Goal: Transaction & Acquisition: Purchase product/service

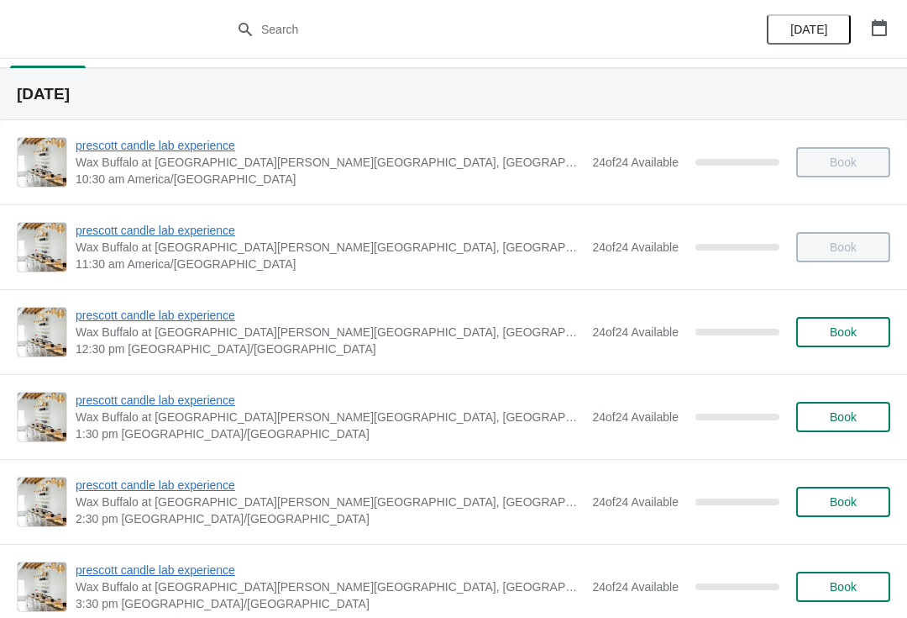
scroll to position [81, 0]
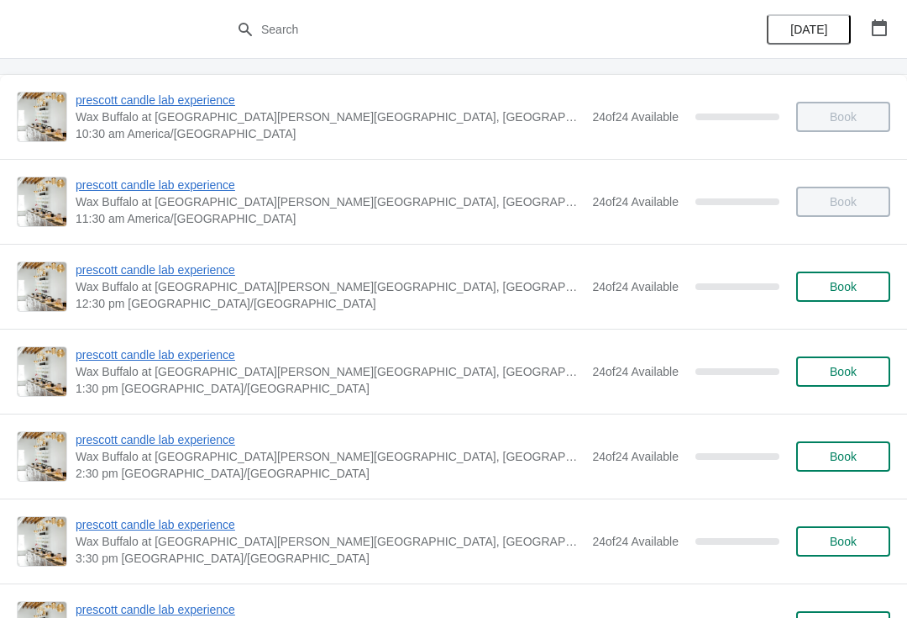
click at [217, 358] on span "prescott candle lab experience" at bounding box center [330, 354] width 508 height 17
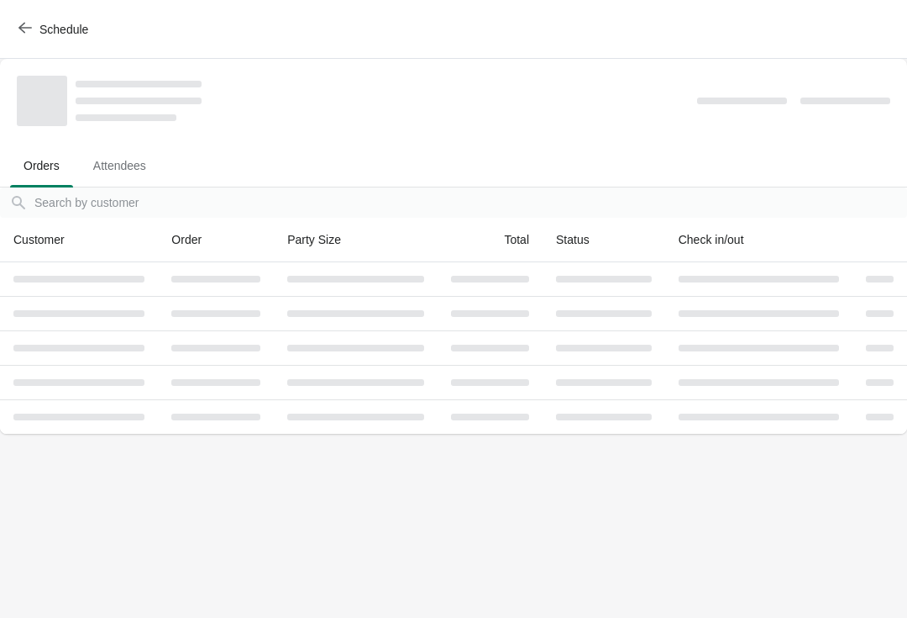
scroll to position [0, 0]
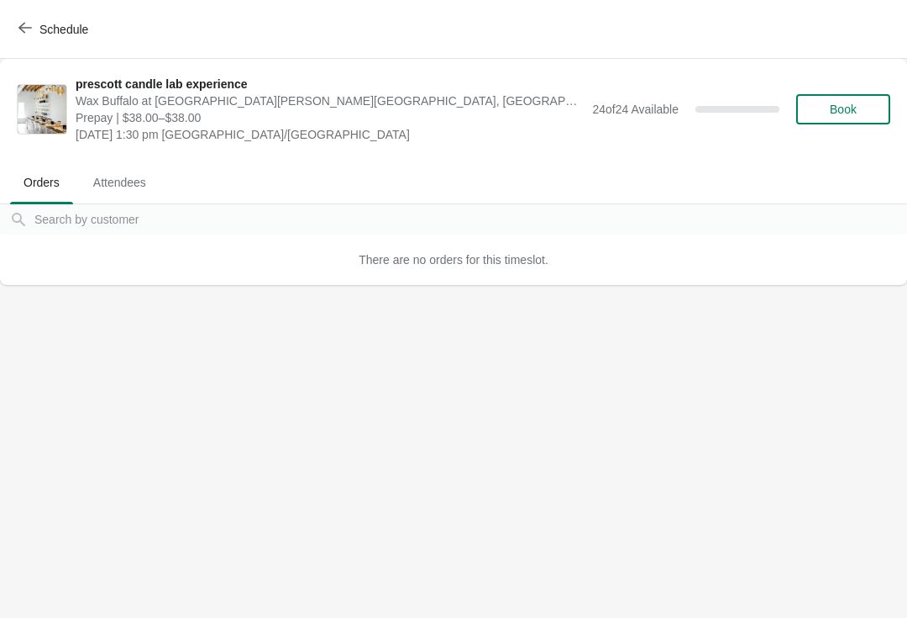
click at [858, 109] on span "Book" at bounding box center [844, 108] width 64 height 13
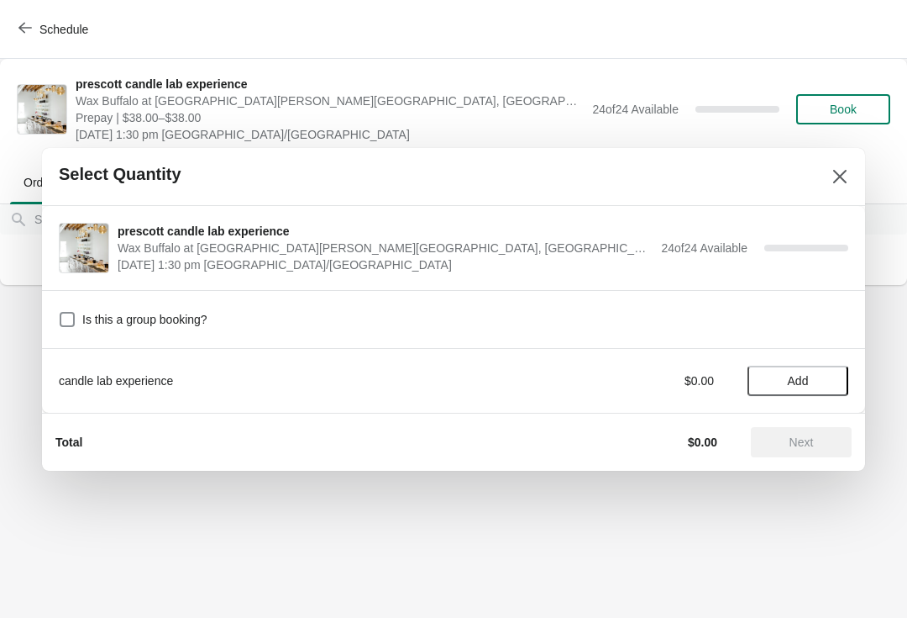
click at [803, 385] on span "Add" at bounding box center [798, 380] width 21 height 13
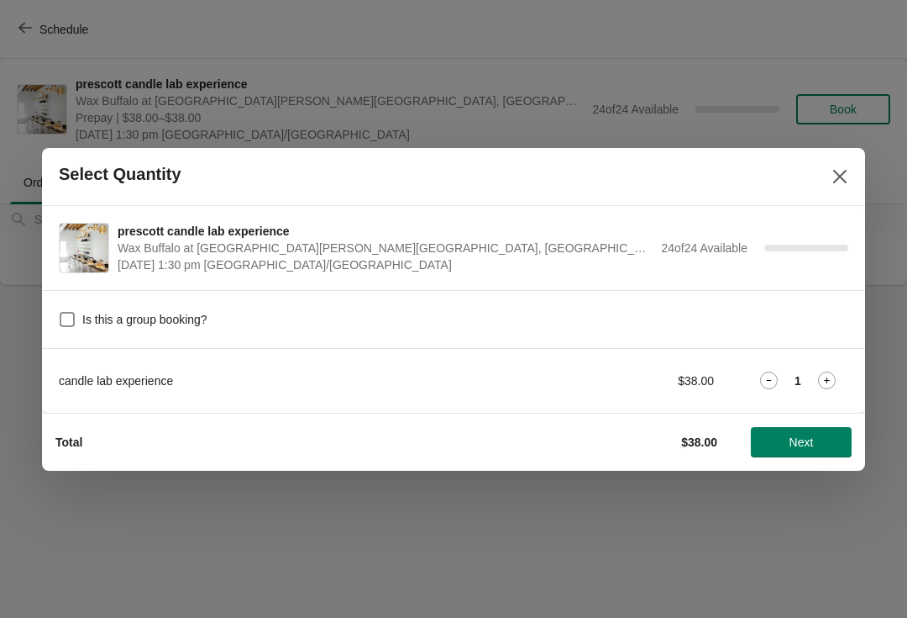
click at [821, 433] on button "Next" at bounding box center [801, 442] width 101 height 30
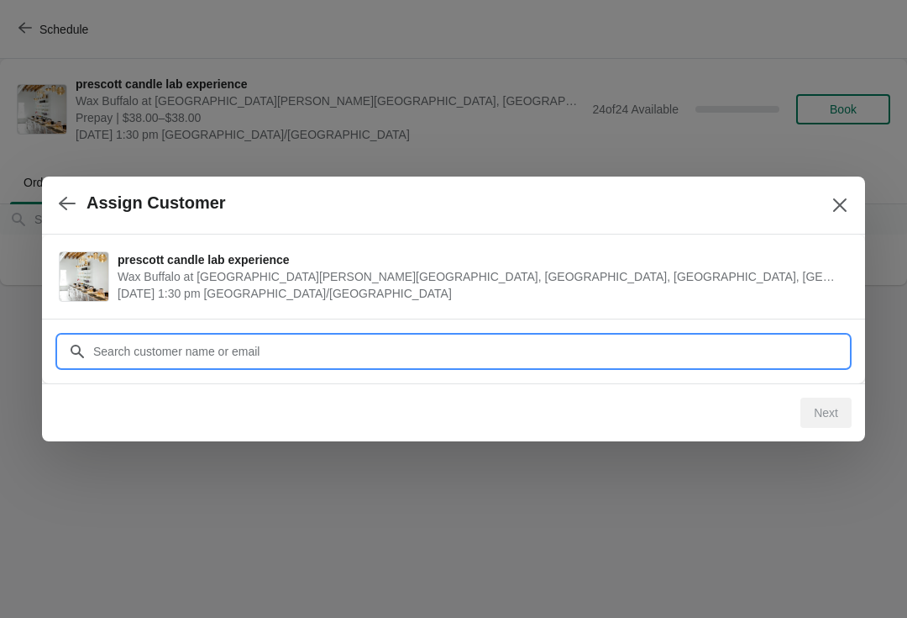
click at [481, 344] on input "Customer" at bounding box center [470, 351] width 756 height 30
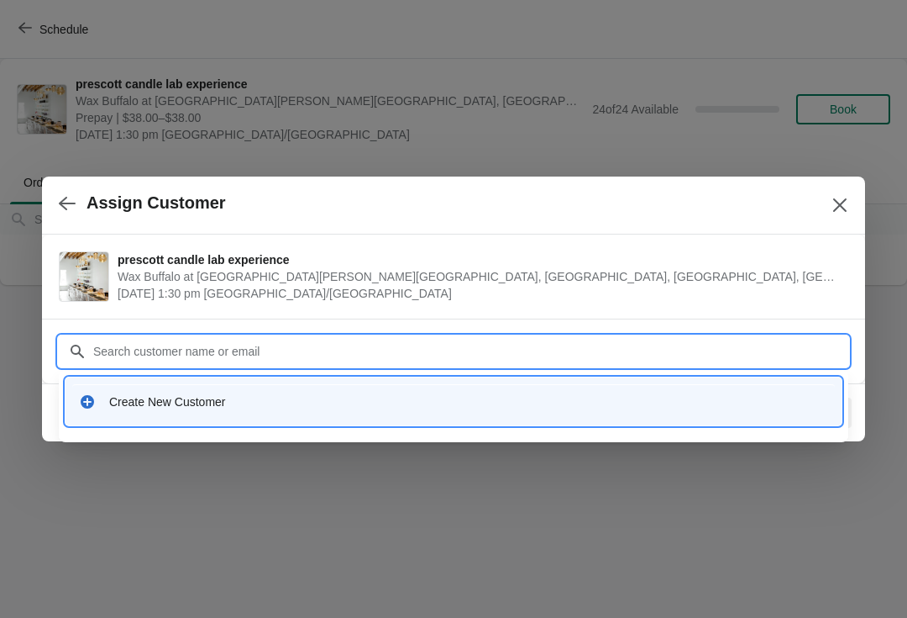
click at [348, 379] on div "Create New Customer" at bounding box center [454, 401] width 776 height 48
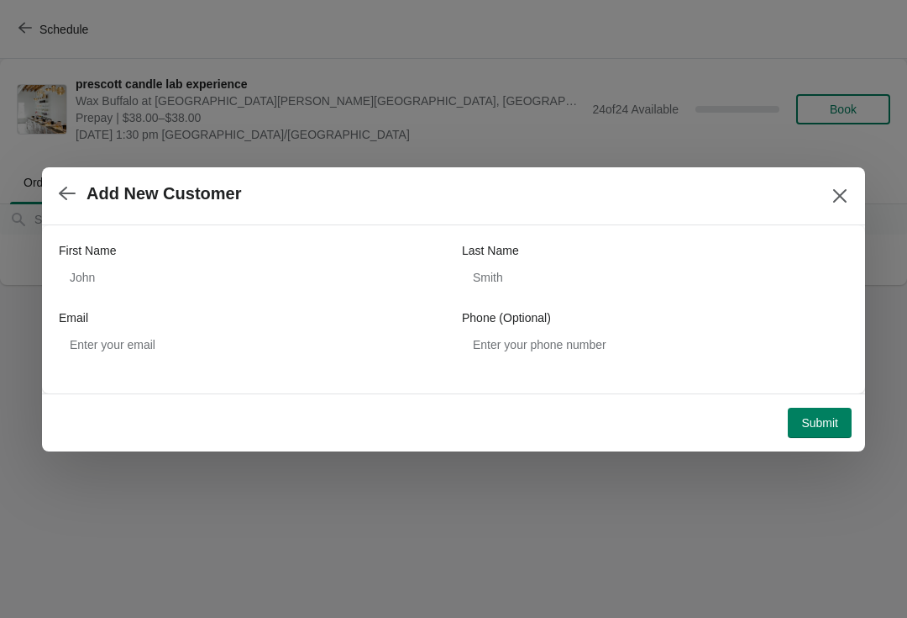
click at [357, 250] on div "First Name" at bounding box center [252, 250] width 386 height 17
click at [365, 251] on div "First Name" at bounding box center [252, 250] width 386 height 17
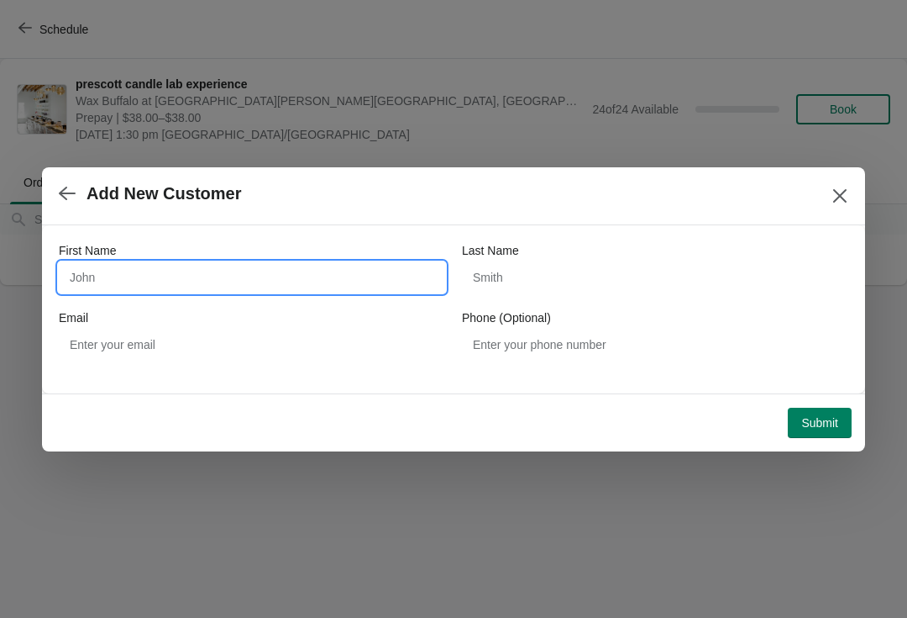
click at [337, 271] on input "First Name" at bounding box center [252, 277] width 386 height 30
type input "Candle Lab Giftcard"
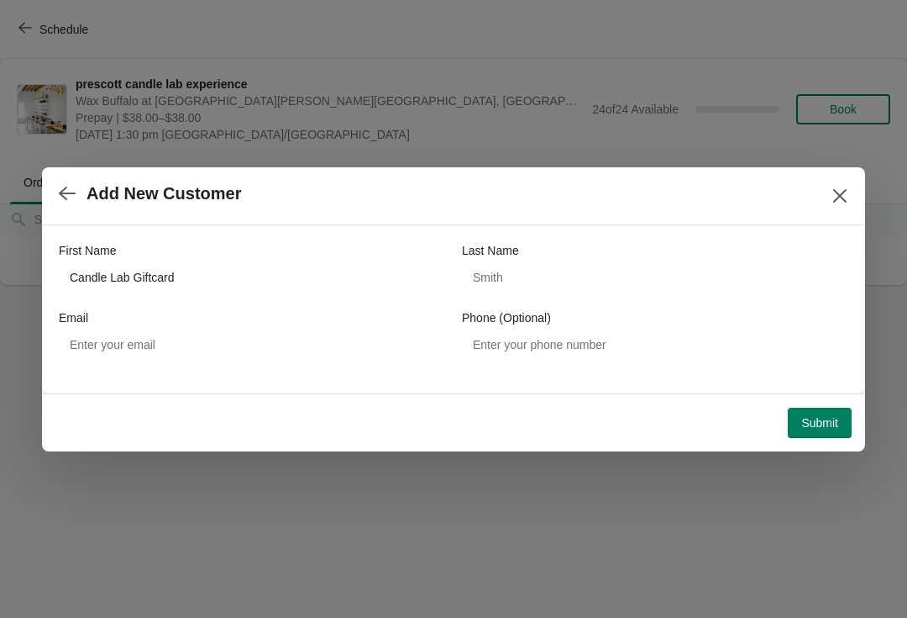
click at [828, 410] on button "Submit" at bounding box center [820, 422] width 64 height 30
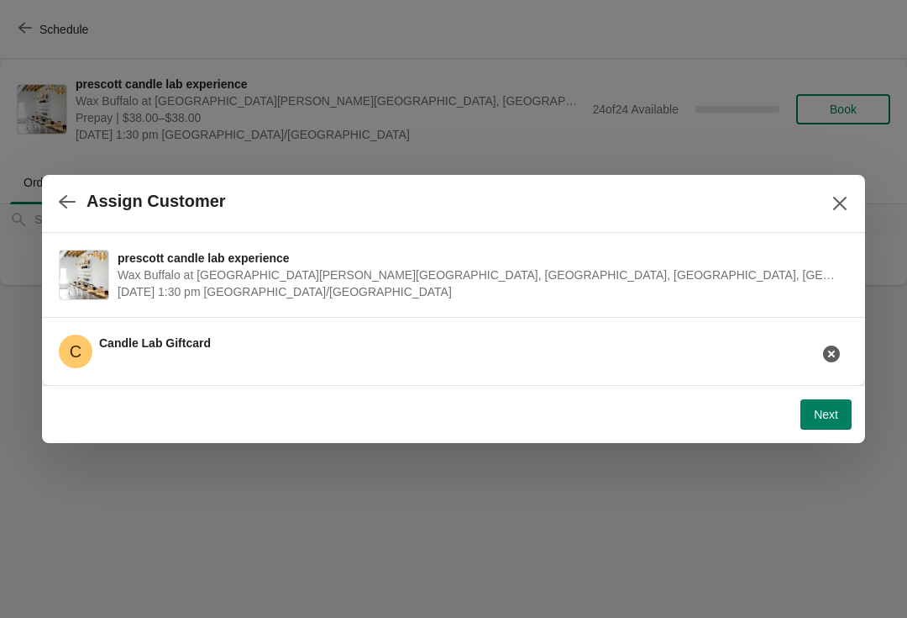
click at [829, 415] on span "Next" at bounding box center [826, 413] width 24 height 13
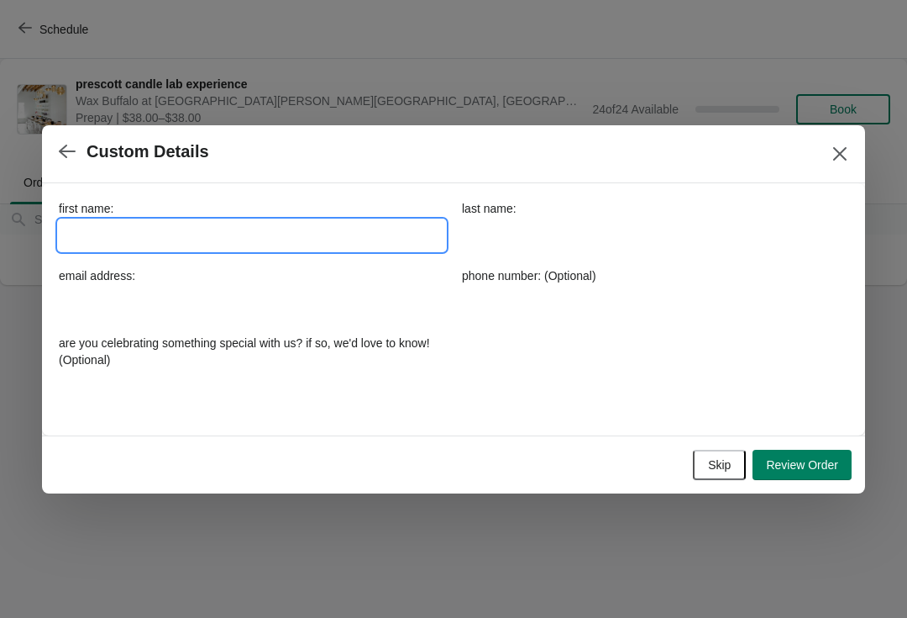
click at [311, 250] on input "first name:" at bounding box center [252, 235] width 386 height 30
type input "Test"
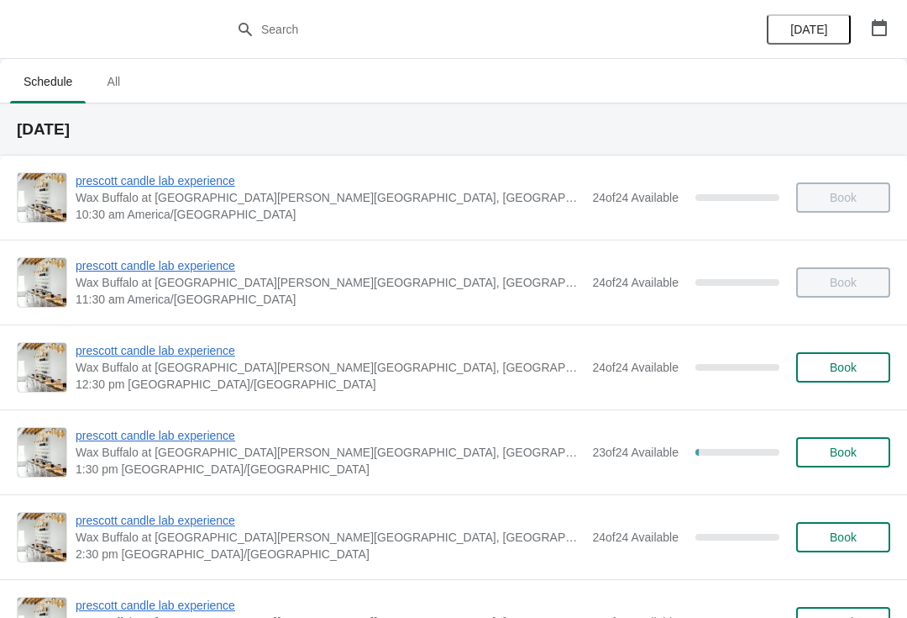
click at [199, 435] on span "prescott candle lab experience" at bounding box center [330, 435] width 508 height 17
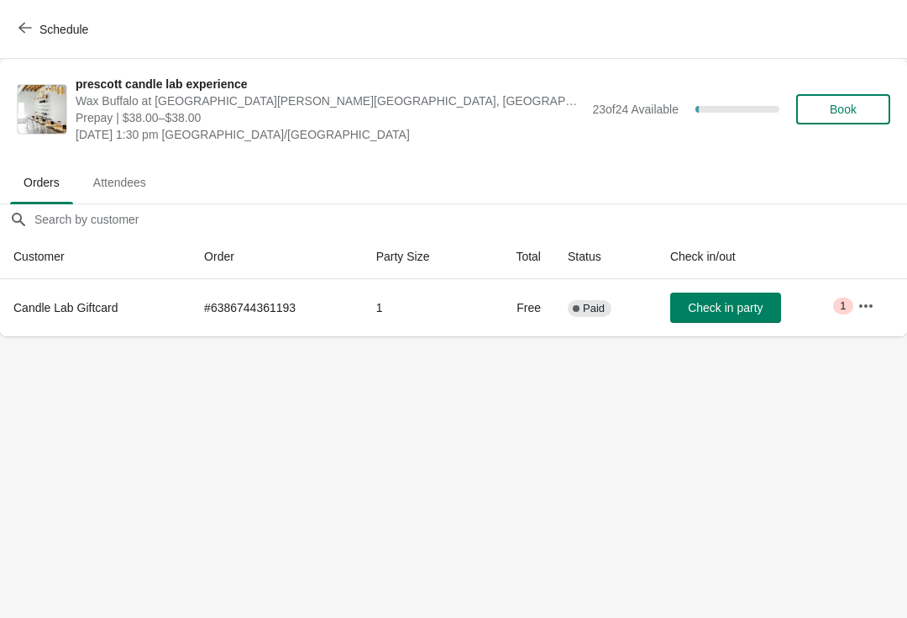
click at [877, 297] on button "button" at bounding box center [866, 306] width 30 height 30
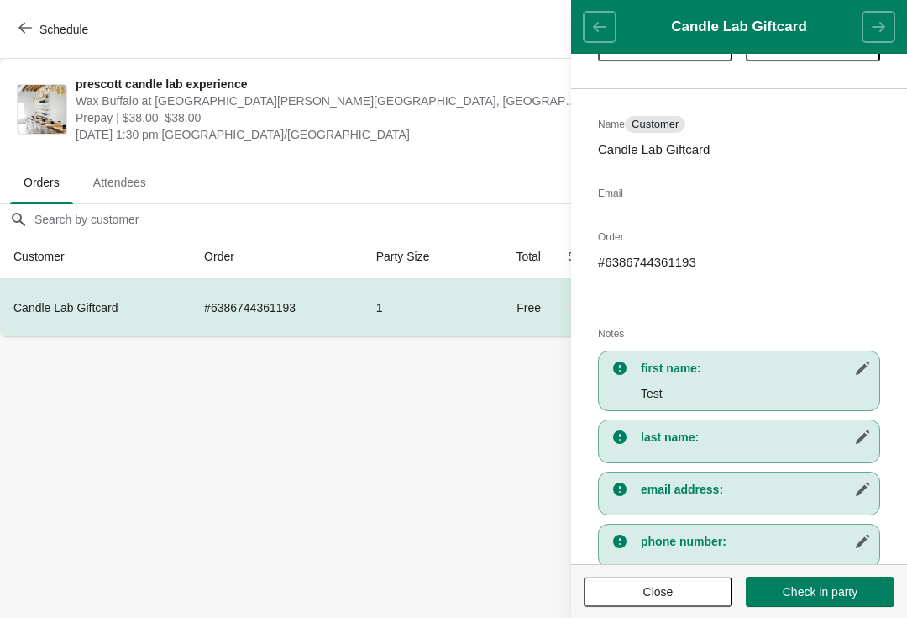
scroll to position [85, 0]
